Goal: Find specific page/section: Find specific page/section

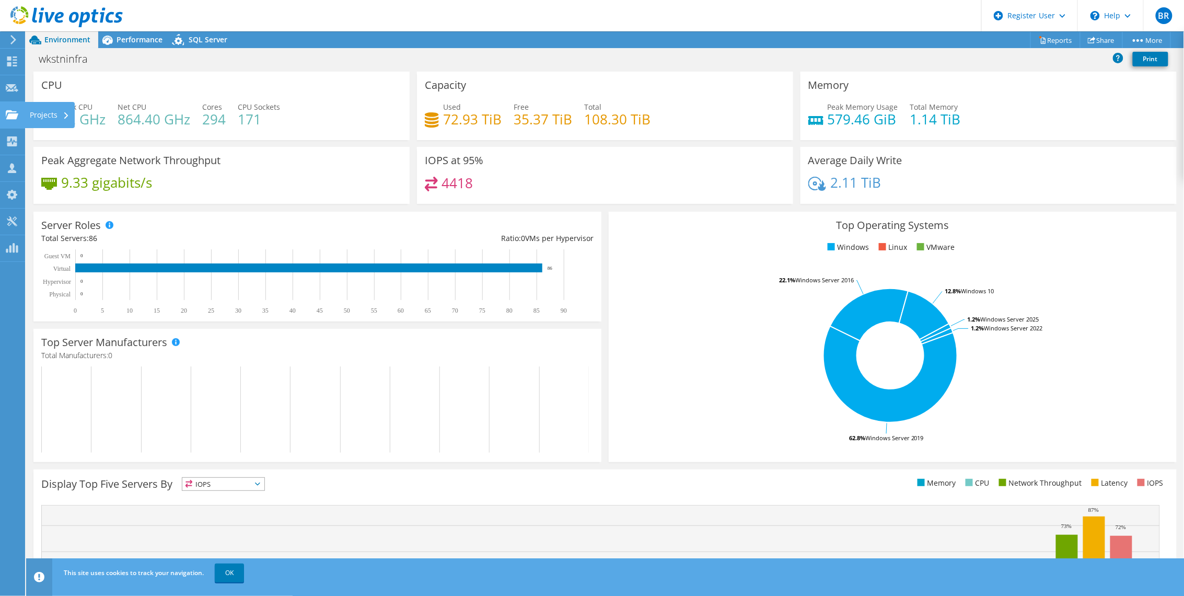
click at [6, 110] on icon at bounding box center [12, 115] width 13 height 10
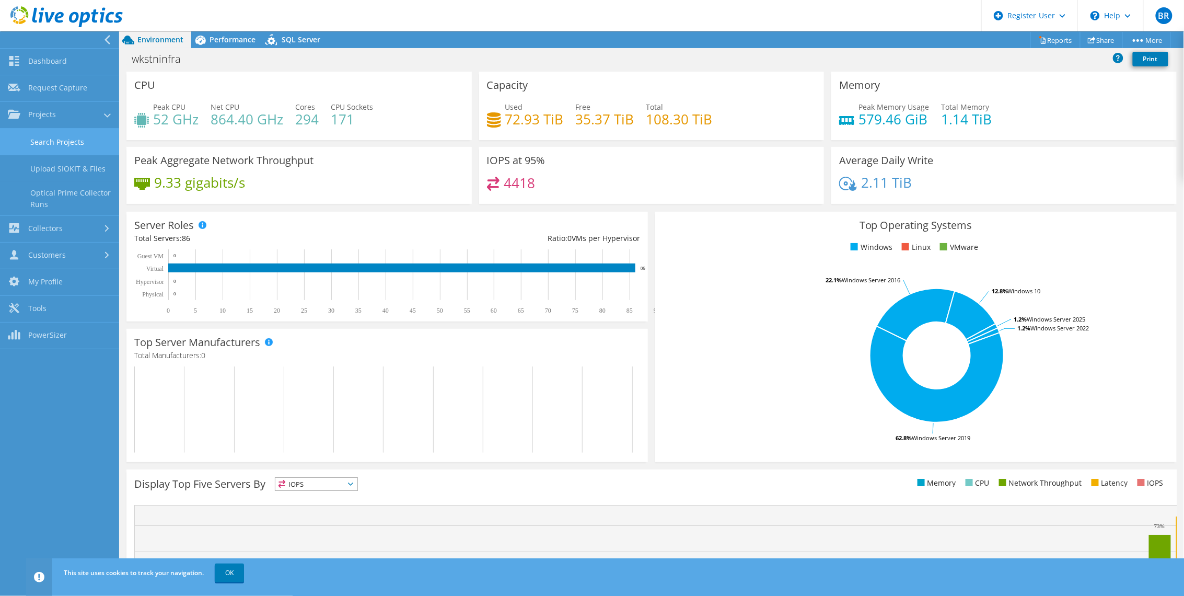
click at [19, 140] on link "Search Projects" at bounding box center [59, 142] width 119 height 27
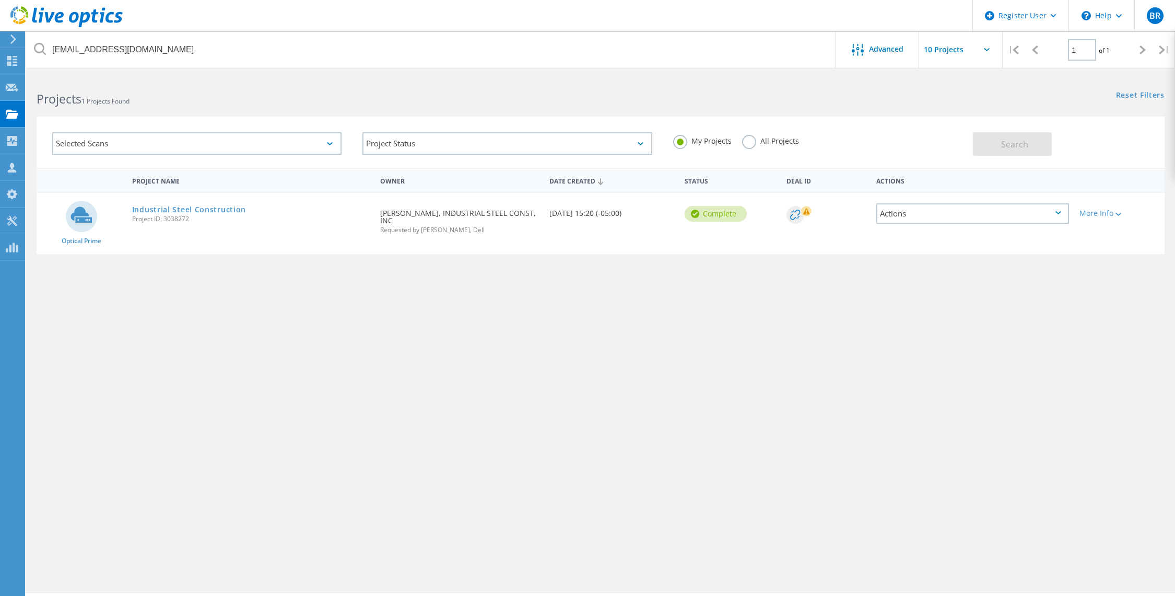
click at [750, 138] on label "All Projects" at bounding box center [770, 140] width 57 height 10
click at [0, 0] on input "All Projects" at bounding box center [0, 0] width 0 height 0
click at [1007, 144] on span "Search" at bounding box center [1014, 143] width 27 height 11
